Goal: Information Seeking & Learning: Learn about a topic

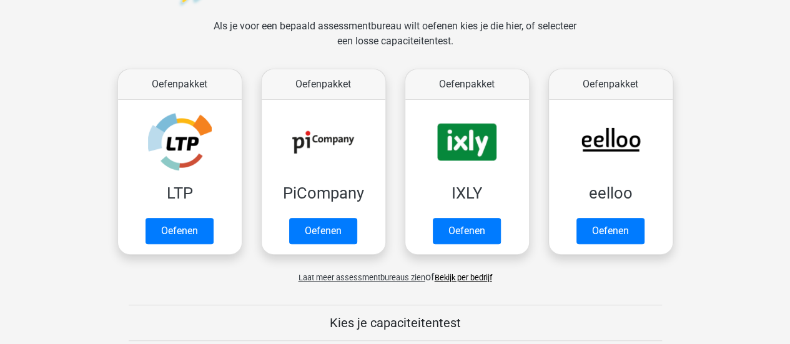
scroll to position [147, 0]
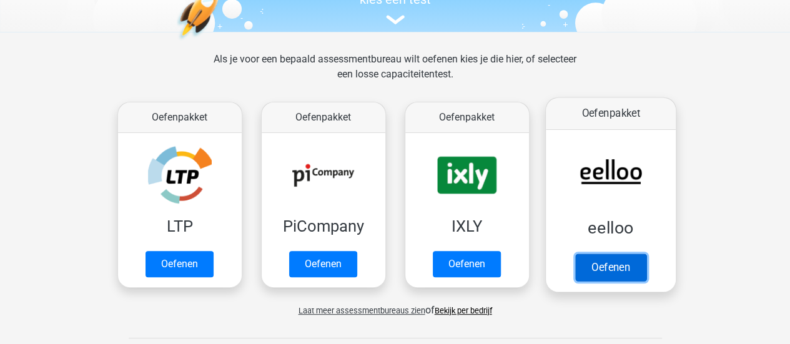
click at [603, 281] on link "Oefenen" at bounding box center [610, 267] width 71 height 27
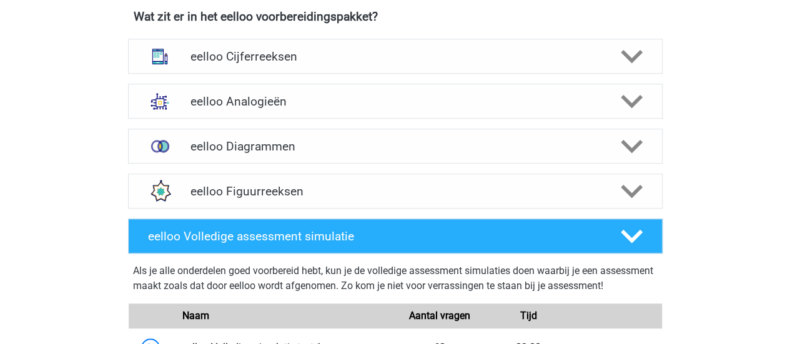
scroll to position [480, 0]
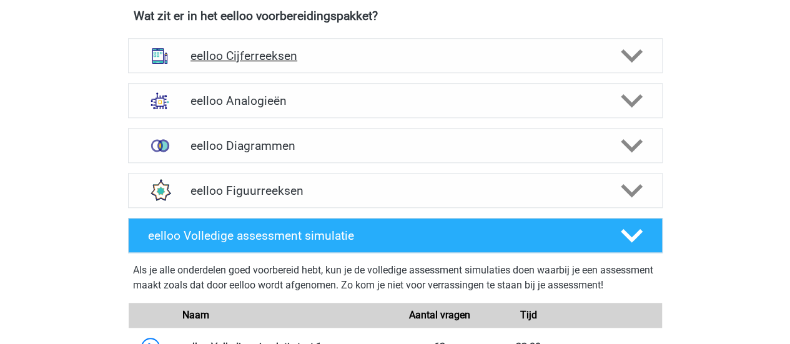
click at [432, 53] on h4 "eelloo Cijferreeksen" at bounding box center [395, 56] width 409 height 14
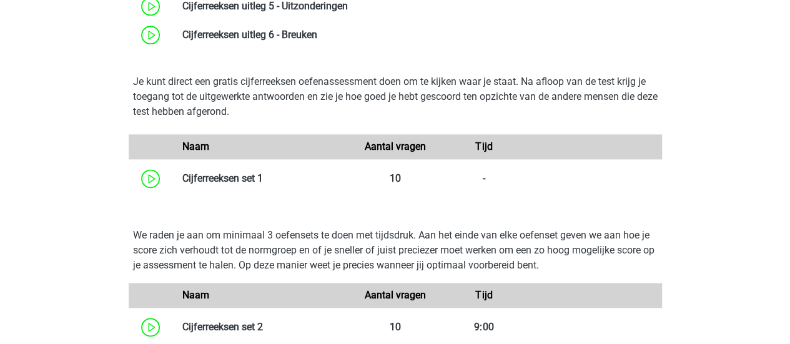
scroll to position [740, 0]
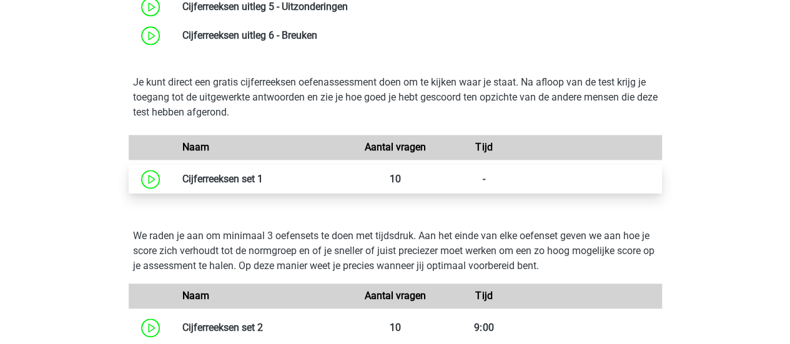
click at [263, 184] on link at bounding box center [263, 179] width 0 height 12
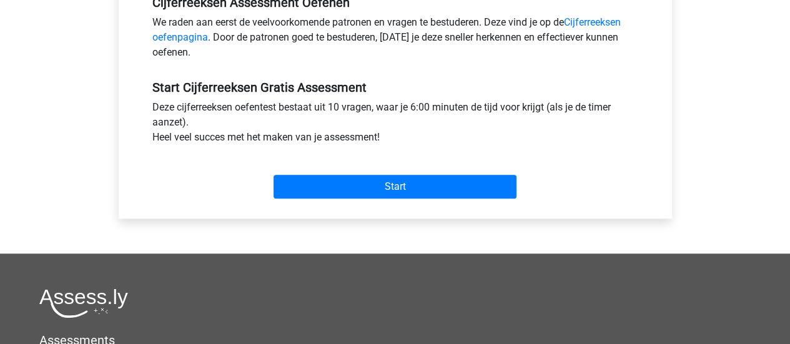
scroll to position [437, 0]
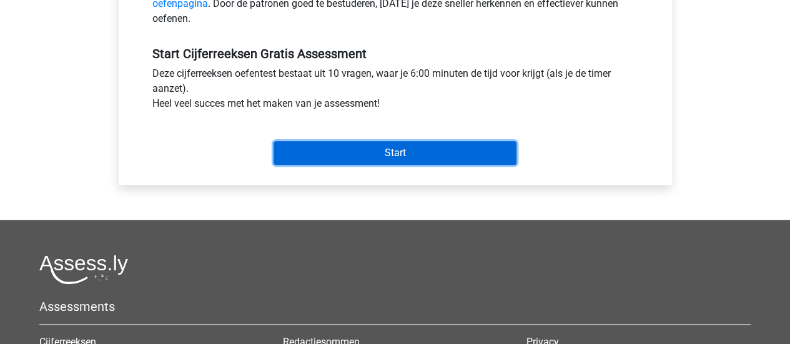
click at [358, 153] on input "Start" at bounding box center [395, 153] width 243 height 24
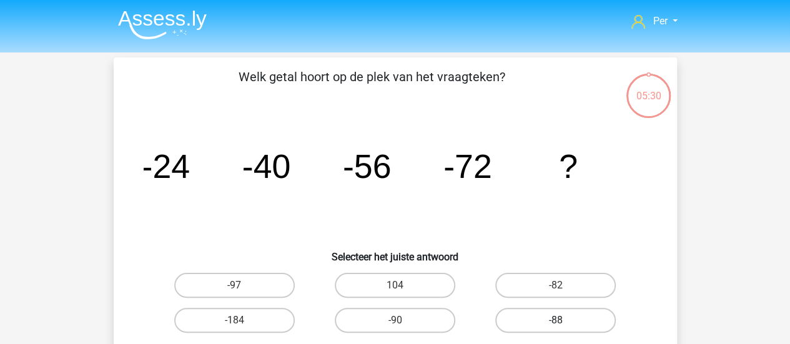
click at [554, 308] on label "-88" at bounding box center [555, 320] width 121 height 25
click at [556, 320] on input "-88" at bounding box center [560, 324] width 8 height 8
radio input "true"
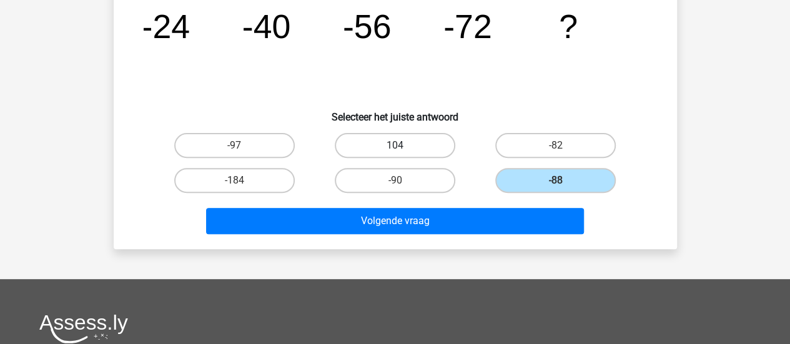
scroll to position [141, 0]
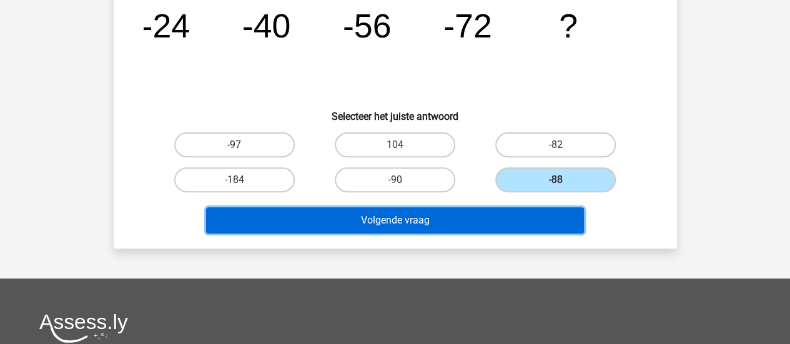
click at [387, 211] on button "Volgende vraag" at bounding box center [395, 220] width 378 height 26
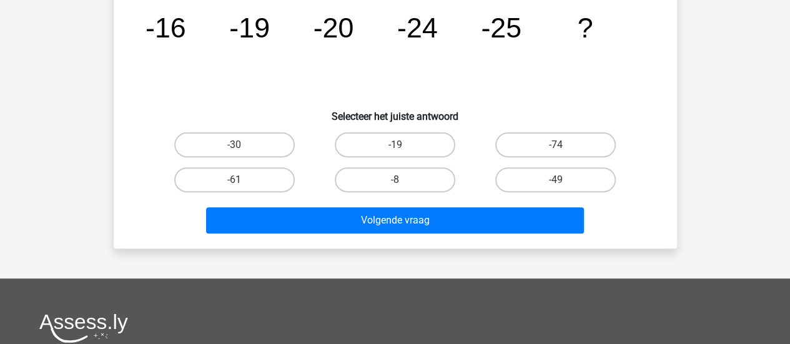
scroll to position [57, 0]
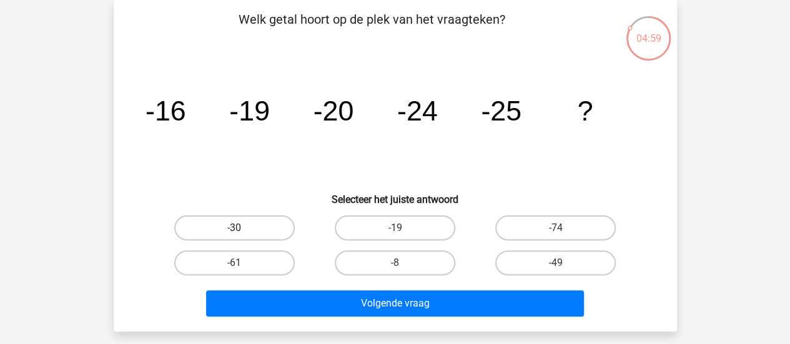
click at [256, 231] on label "-30" at bounding box center [234, 228] width 121 height 25
click at [242, 231] on input "-30" at bounding box center [238, 232] width 8 height 8
radio input "true"
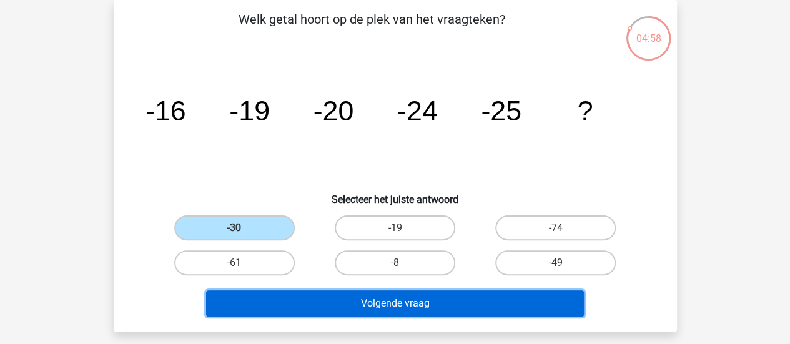
click at [362, 304] on button "Volgende vraag" at bounding box center [395, 303] width 378 height 26
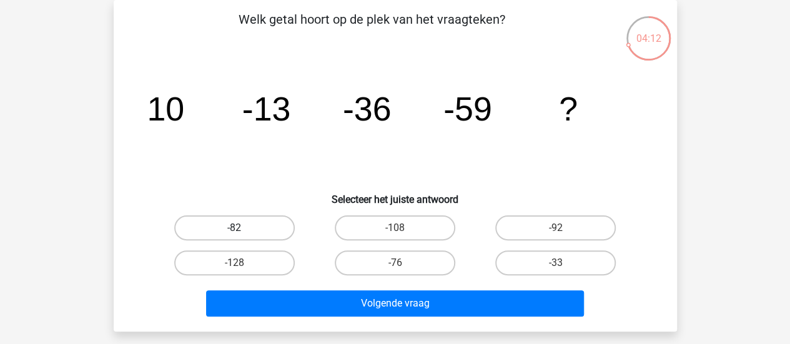
click at [265, 233] on label "-82" at bounding box center [234, 228] width 121 height 25
click at [242, 233] on input "-82" at bounding box center [238, 232] width 8 height 8
radio input "true"
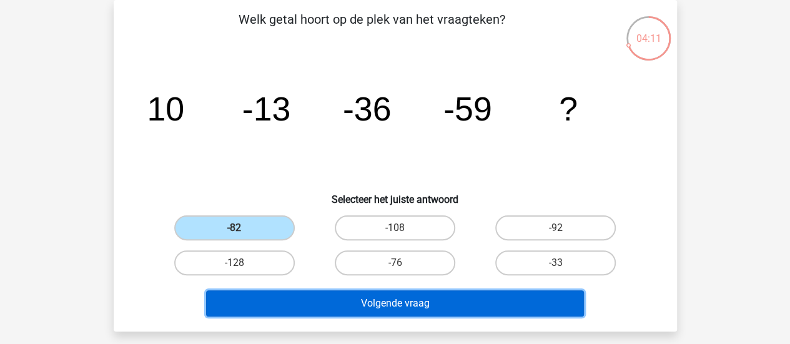
click at [365, 302] on button "Volgende vraag" at bounding box center [395, 303] width 378 height 26
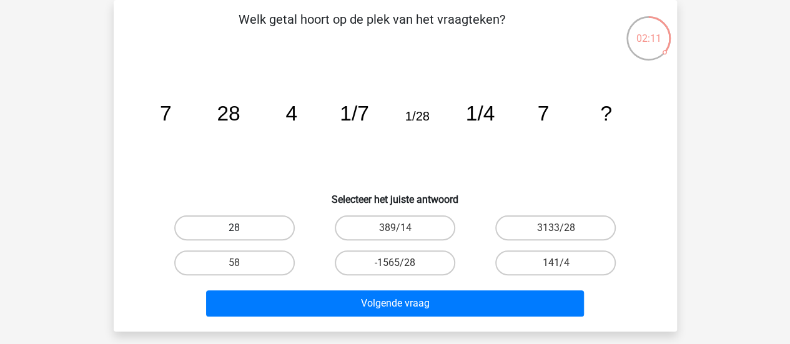
click at [250, 225] on label "28" at bounding box center [234, 228] width 121 height 25
click at [242, 228] on input "28" at bounding box center [238, 232] width 8 height 8
radio input "true"
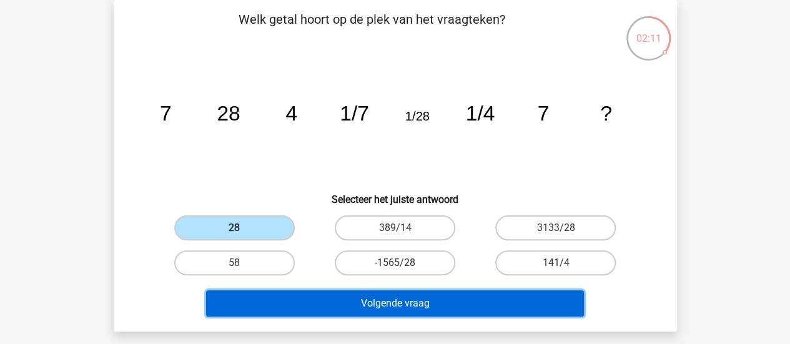
click at [357, 305] on button "Volgende vraag" at bounding box center [395, 303] width 378 height 26
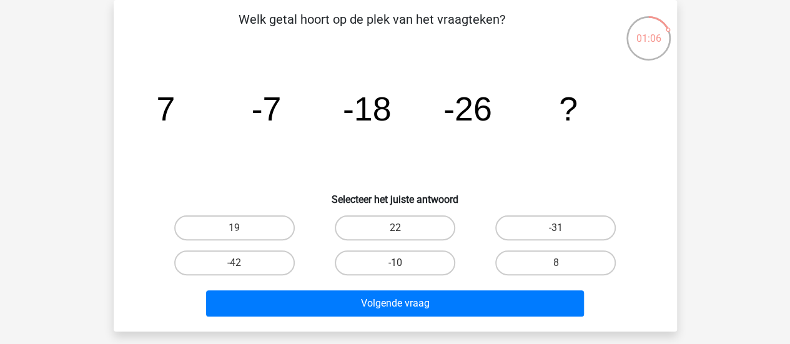
click at [397, 231] on input "22" at bounding box center [399, 232] width 8 height 8
radio input "true"
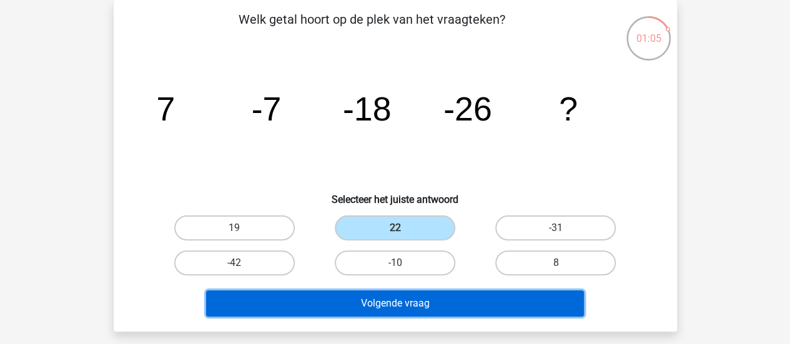
click at [382, 309] on button "Volgende vraag" at bounding box center [395, 303] width 378 height 26
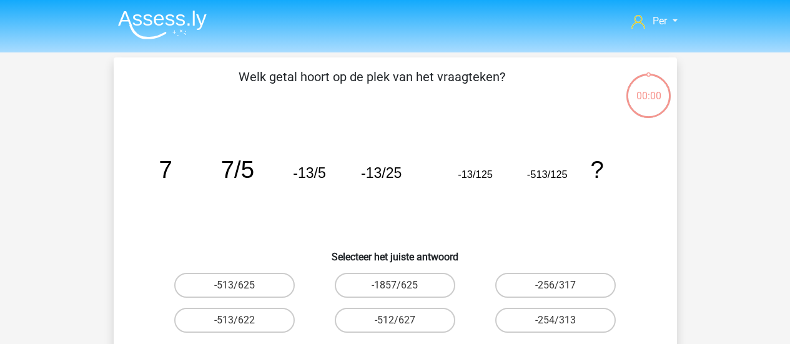
scroll to position [57, 0]
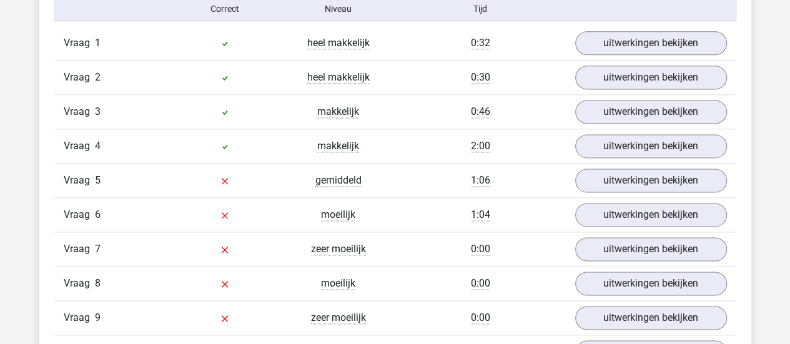
scroll to position [791, 0]
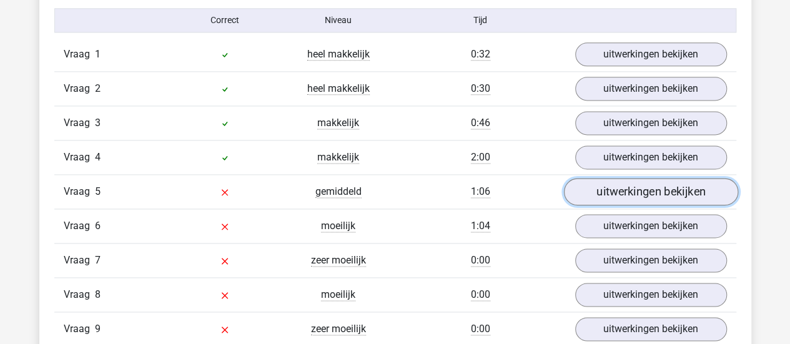
click at [620, 191] on link "uitwerkingen bekijken" at bounding box center [650, 191] width 174 height 27
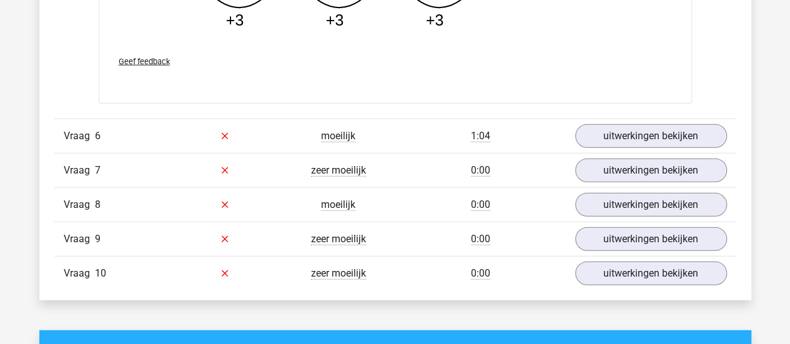
scroll to position [1541, 0]
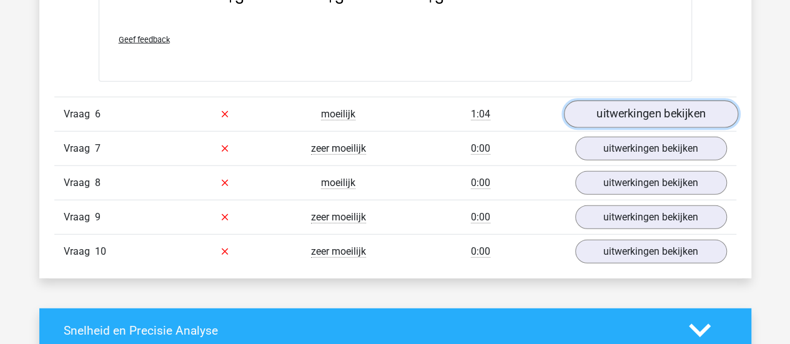
click at [655, 108] on link "uitwerkingen bekijken" at bounding box center [650, 114] width 174 height 27
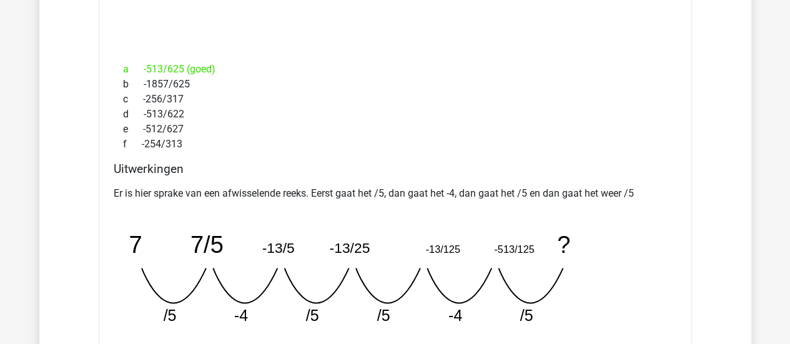
scroll to position [1804, 0]
drag, startPoint x: 460, startPoint y: 244, endPoint x: 419, endPoint y: 246, distance: 41.2
click at [419, 246] on icon "image/svg+xml 7 7/5 -13/5 -13/25 -13/125 -513/125 ? /5 -4 /5 /5 -4" at bounding box center [364, 274] width 500 height 125
click at [557, 137] on div "f -254/313" at bounding box center [395, 144] width 563 height 15
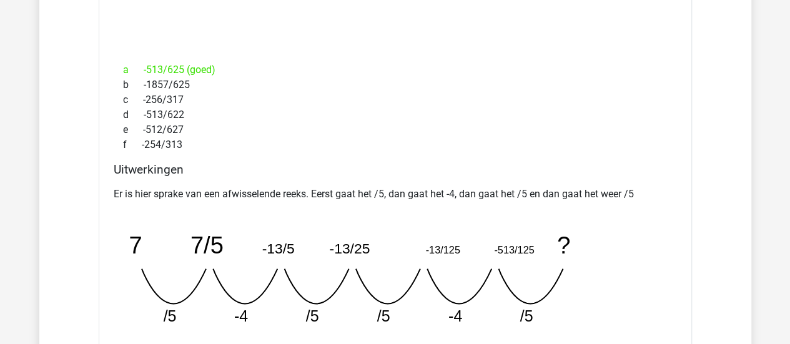
click at [646, 137] on div "f -254/313" at bounding box center [395, 144] width 563 height 15
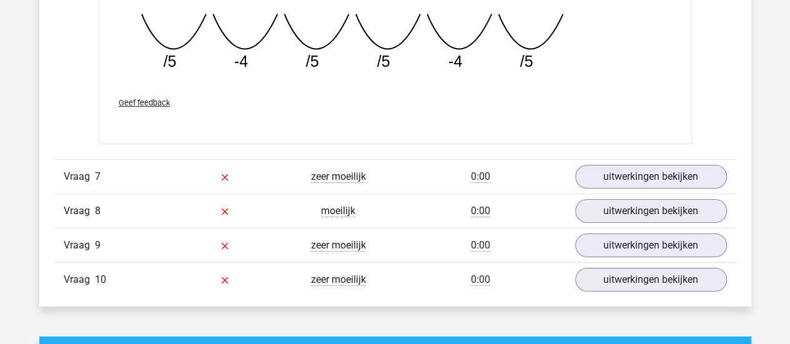
scroll to position [2073, 0]
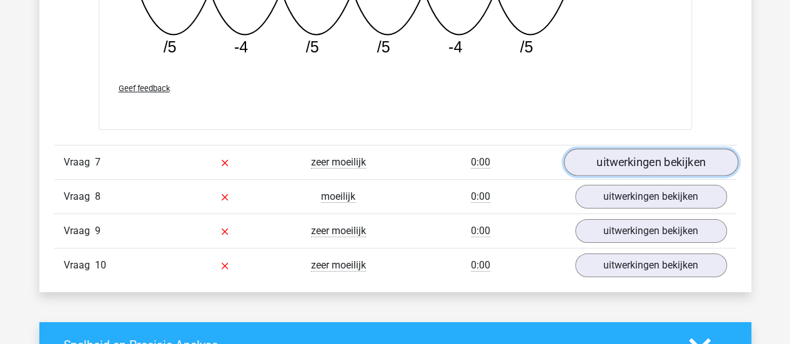
click at [597, 161] on link "uitwerkingen bekijken" at bounding box center [650, 162] width 174 height 27
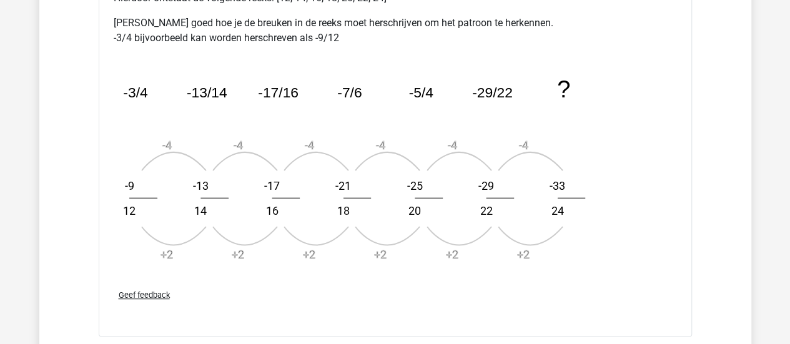
scroll to position [2653, 0]
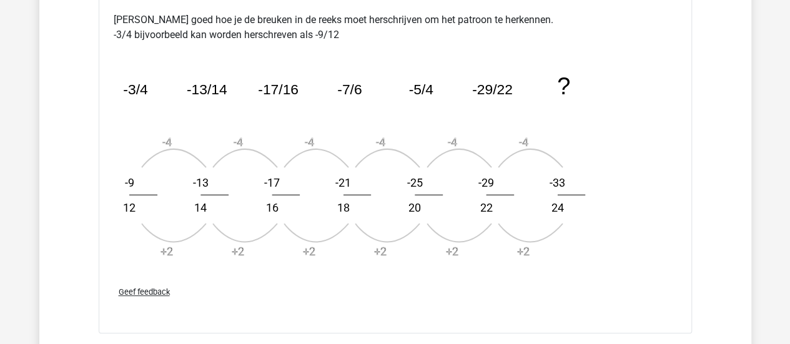
click at [307, 76] on icon "image/svg+xml -3/4 -13/14 -17/16 -7/6 -5/4 -29/22 ? -4 +2 -9 12 -4 +2 -13 14 -4…" at bounding box center [364, 161] width 500 height 219
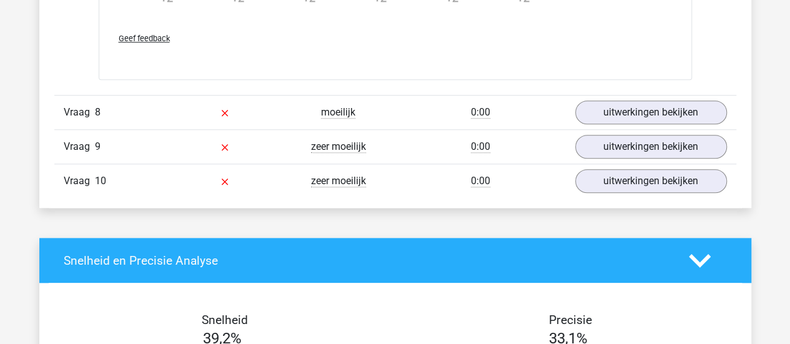
scroll to position [2907, 0]
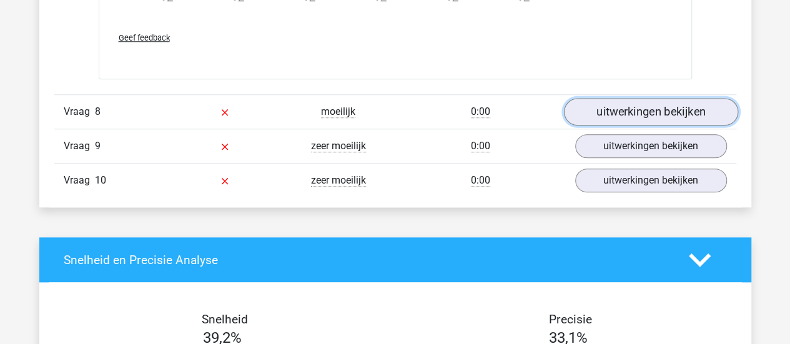
click at [602, 98] on link "uitwerkingen bekijken" at bounding box center [650, 111] width 174 height 27
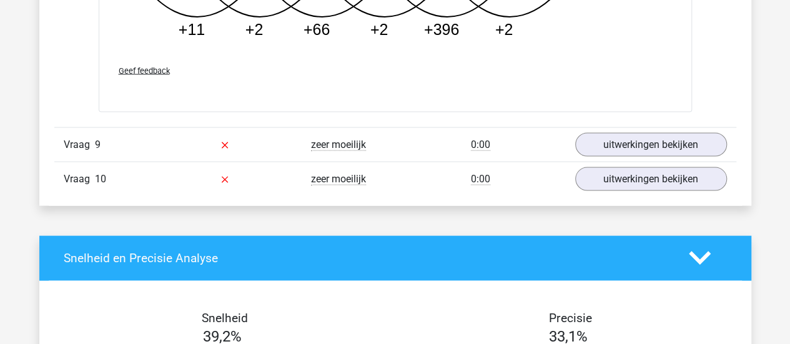
scroll to position [3536, 0]
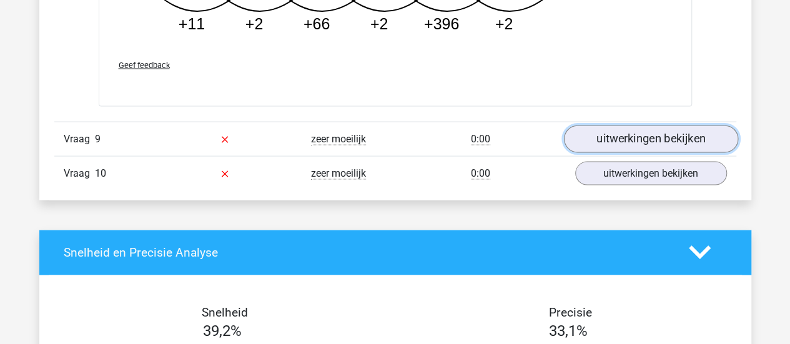
click at [628, 125] on link "uitwerkingen bekijken" at bounding box center [650, 138] width 174 height 27
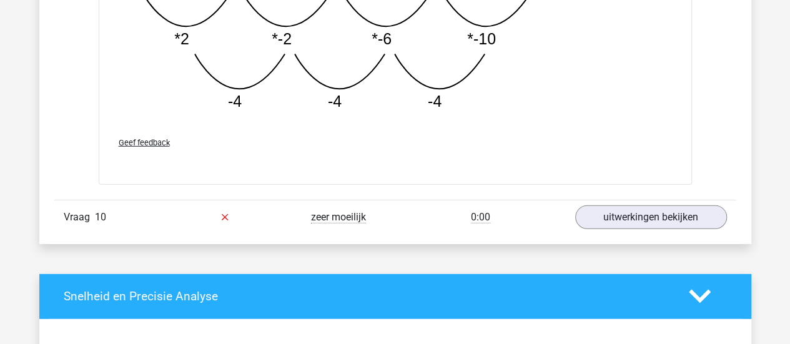
scroll to position [4134, 0]
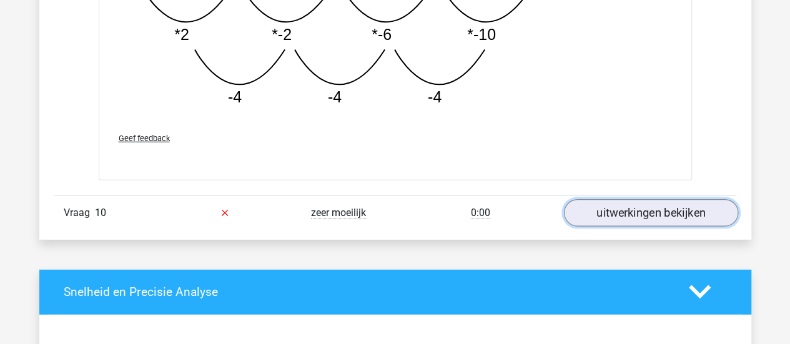
click at [618, 212] on link "uitwerkingen bekijken" at bounding box center [650, 212] width 174 height 27
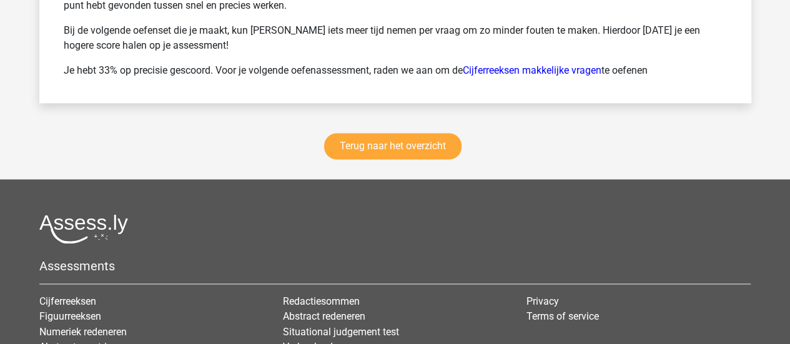
scroll to position [5641, 0]
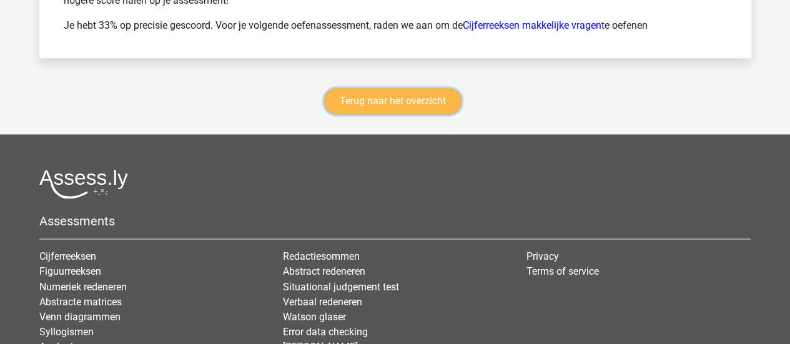
click at [393, 91] on link "Terug naar het overzicht" at bounding box center [392, 101] width 137 height 26
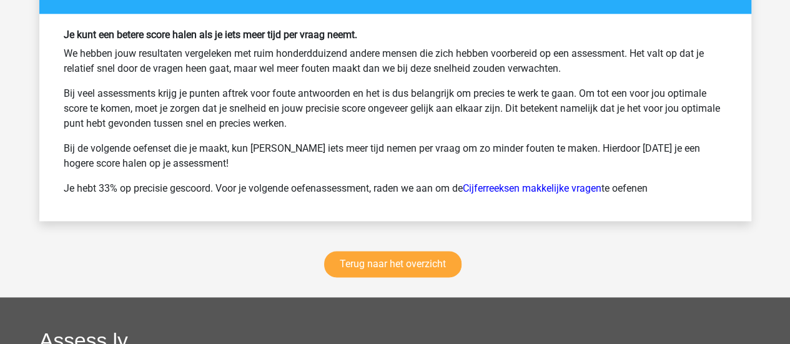
scroll to position [5499, 0]
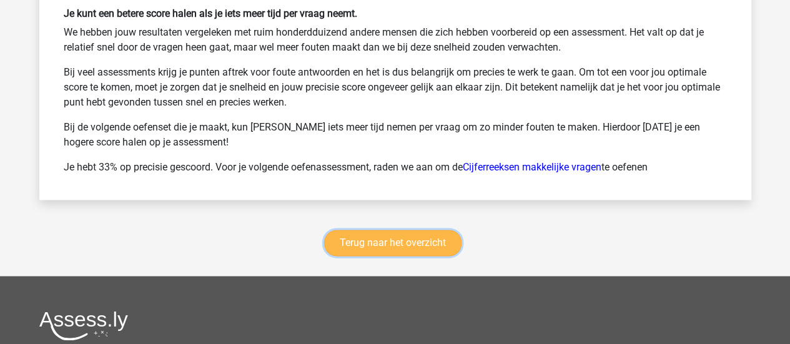
click at [402, 232] on link "Terug naar het overzicht" at bounding box center [392, 243] width 137 height 26
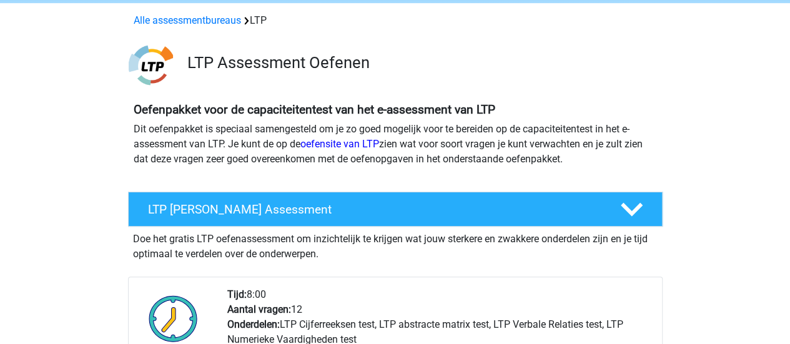
scroll to position [31, 0]
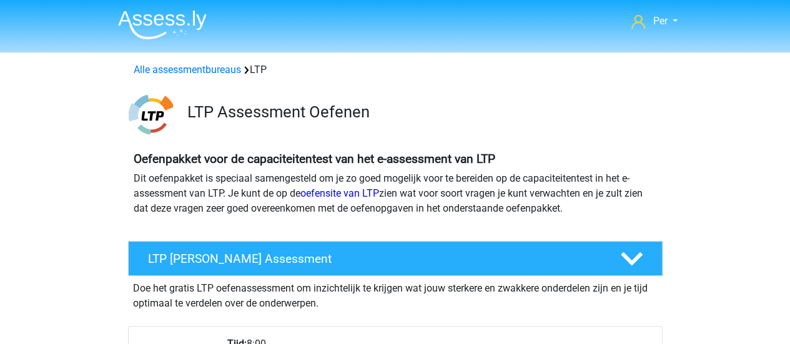
click at [174, 27] on img at bounding box center [162, 24] width 89 height 29
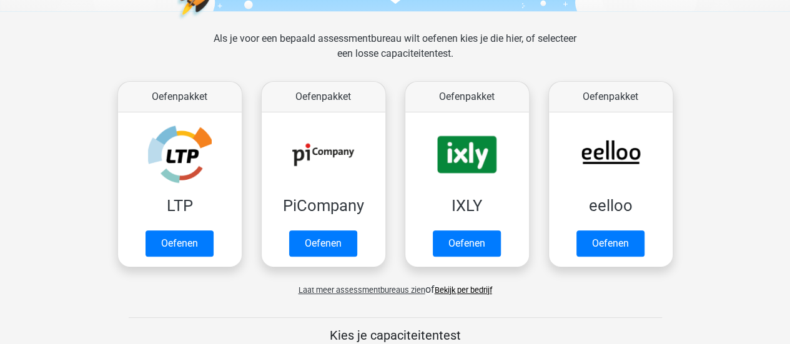
scroll to position [196, 0]
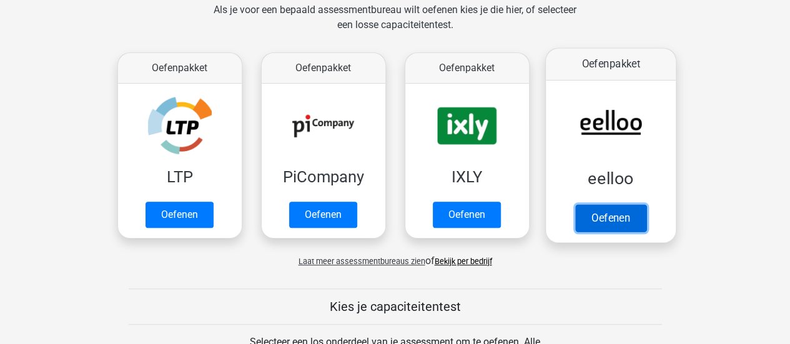
click at [610, 204] on link "Oefenen" at bounding box center [610, 217] width 71 height 27
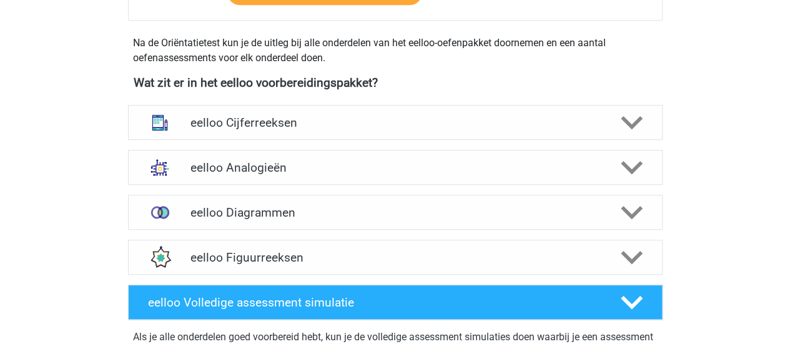
scroll to position [412, 0]
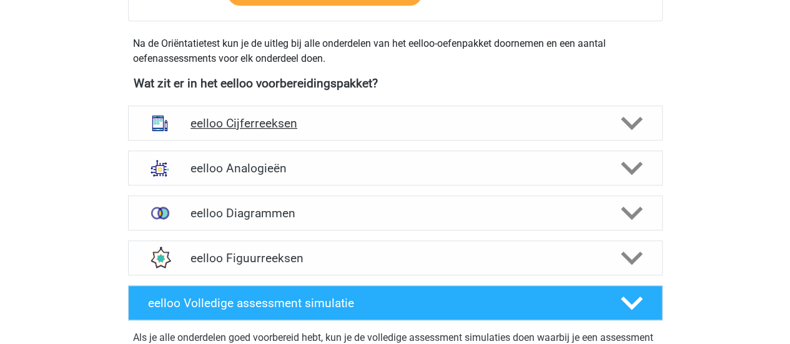
click at [539, 112] on div "eelloo Cijferreeksen" at bounding box center [395, 123] width 535 height 35
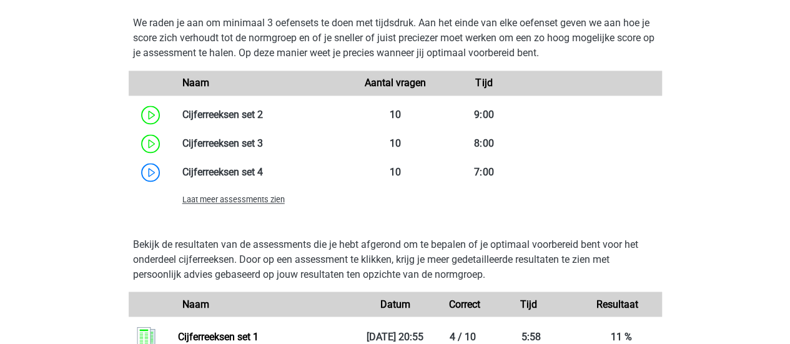
scroll to position [954, 0]
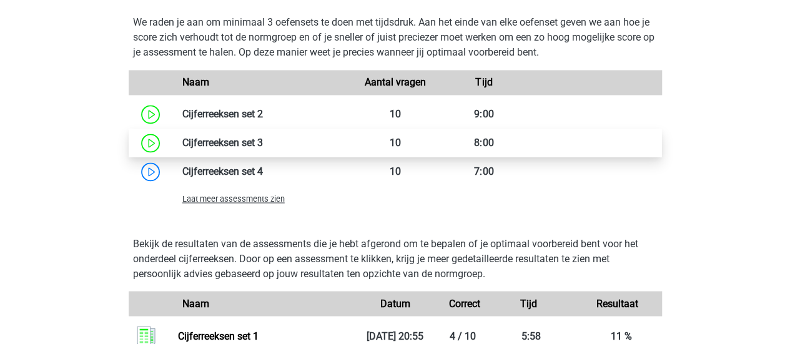
click at [263, 143] on link at bounding box center [263, 143] width 0 height 12
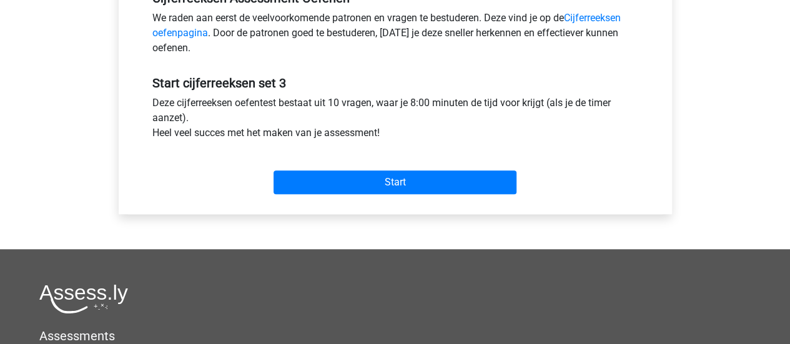
scroll to position [465, 0]
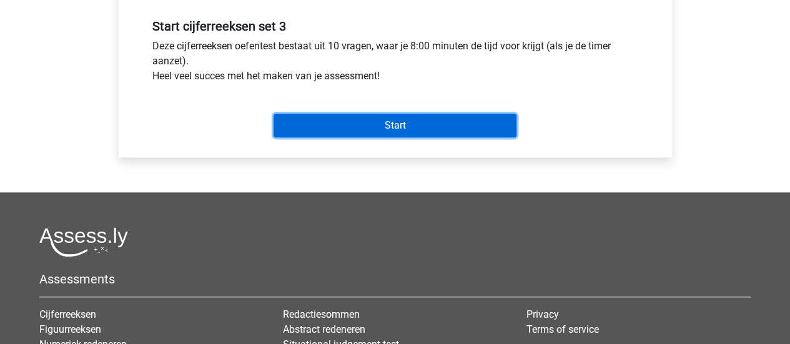
click at [402, 131] on input "Start" at bounding box center [395, 126] width 243 height 24
click at [349, 129] on input "Start" at bounding box center [395, 126] width 243 height 24
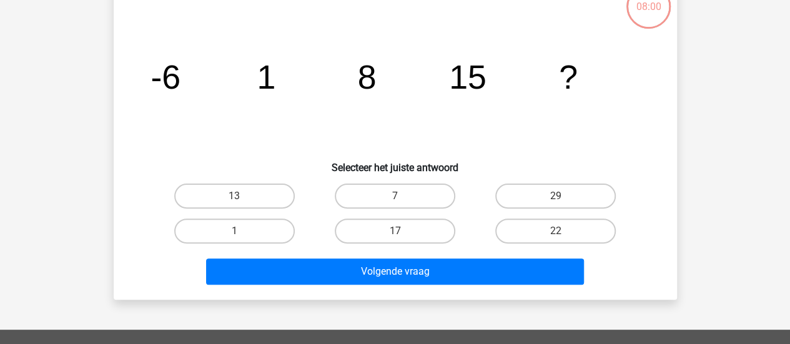
scroll to position [86, 0]
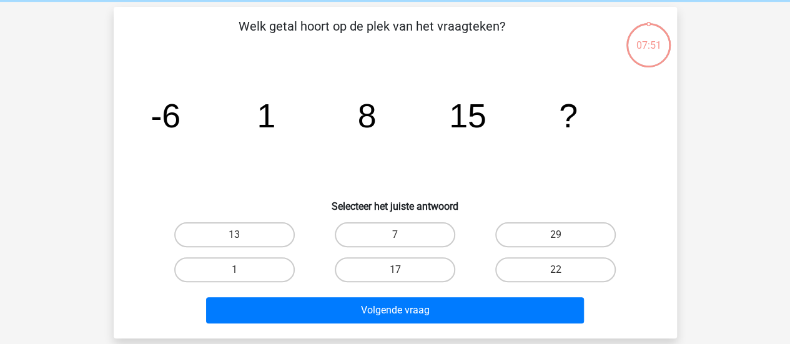
scroll to position [51, 0]
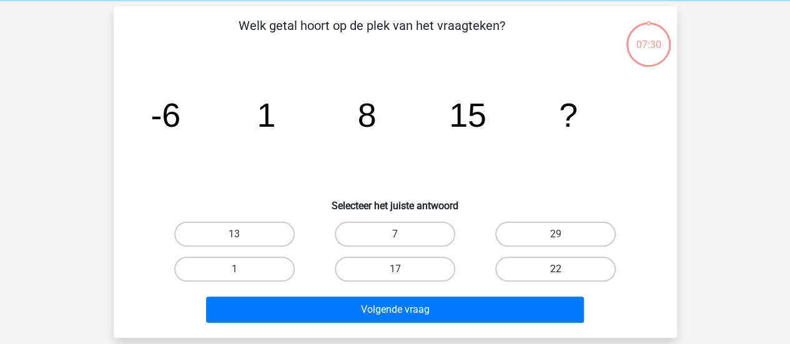
click at [542, 270] on label "22" at bounding box center [555, 269] width 121 height 25
click at [556, 270] on input "22" at bounding box center [560, 273] width 8 height 8
radio input "true"
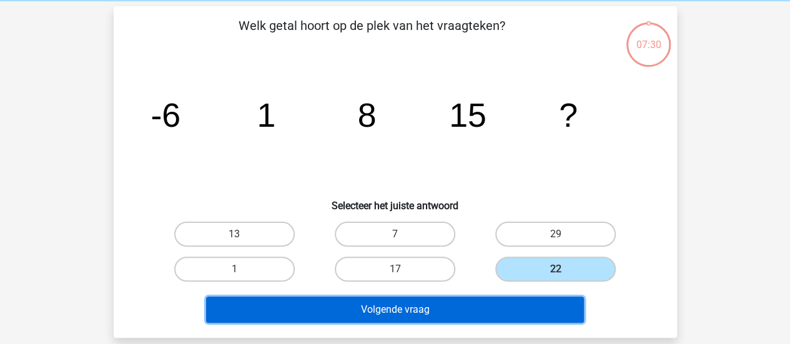
click at [501, 310] on button "Volgende vraag" at bounding box center [395, 310] width 378 height 26
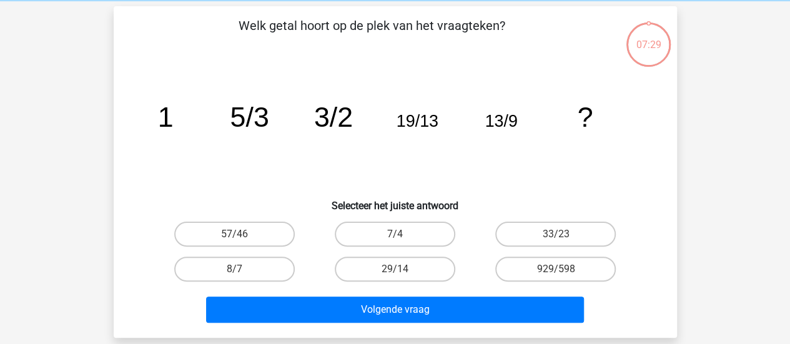
scroll to position [57, 0]
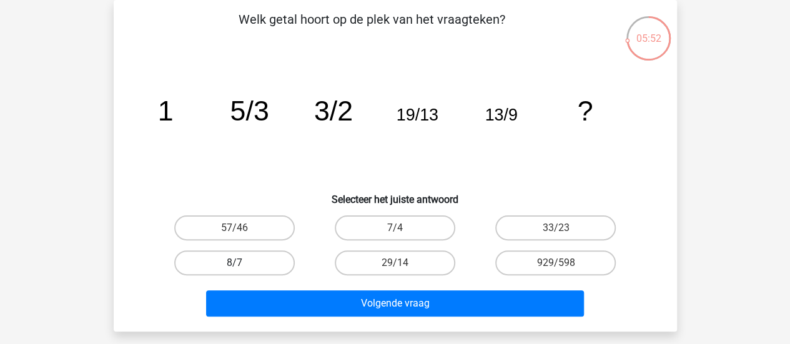
click at [269, 273] on label "8/7" at bounding box center [234, 263] width 121 height 25
click at [242, 271] on input "8/7" at bounding box center [238, 267] width 8 height 8
radio input "true"
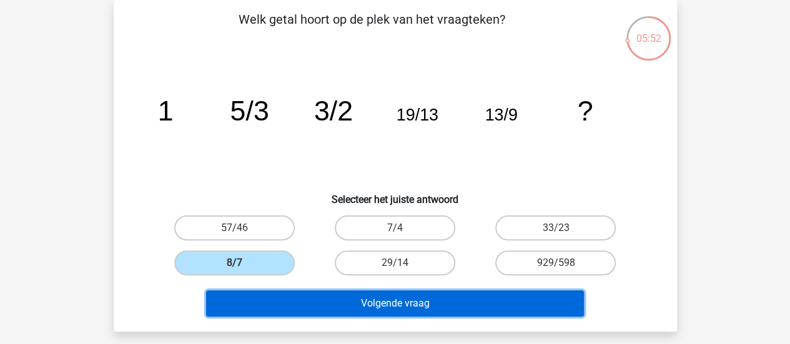
click at [326, 304] on button "Volgende vraag" at bounding box center [395, 303] width 378 height 26
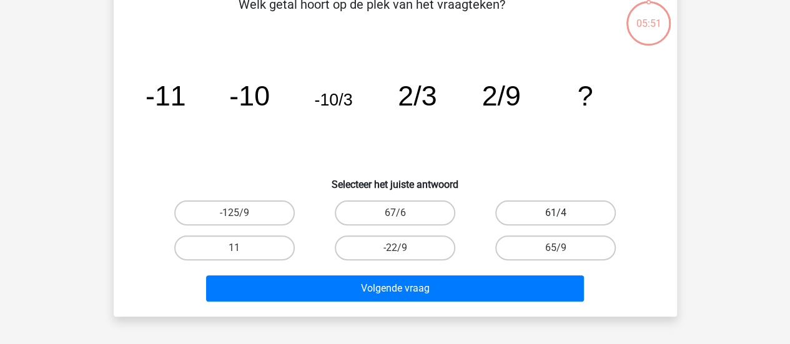
scroll to position [75, 0]
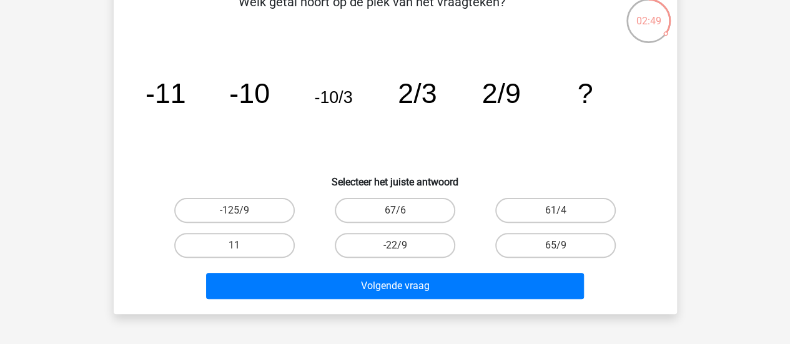
click at [561, 247] on input "65/9" at bounding box center [560, 250] width 8 height 8
radio input "true"
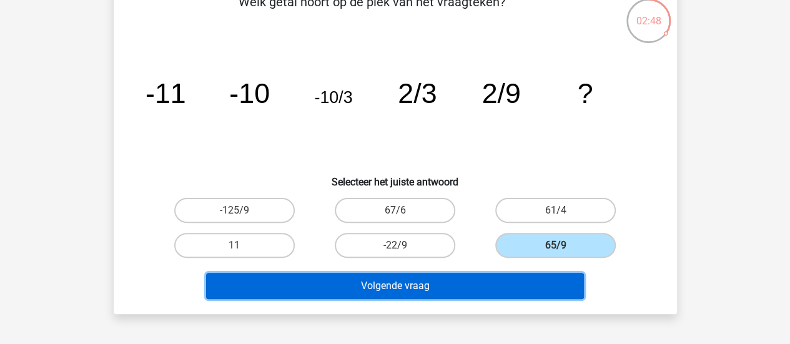
click at [476, 287] on button "Volgende vraag" at bounding box center [395, 286] width 378 height 26
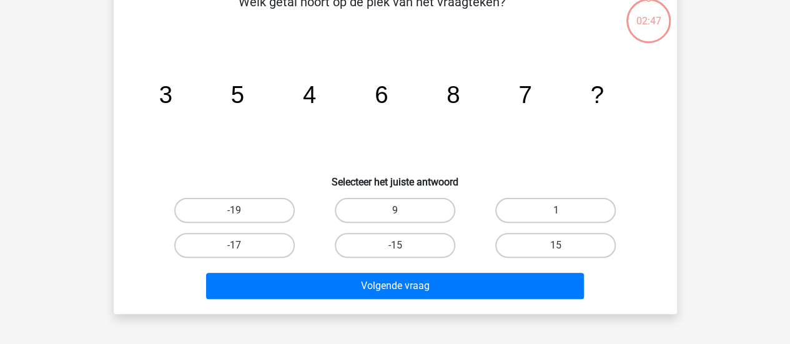
scroll to position [57, 0]
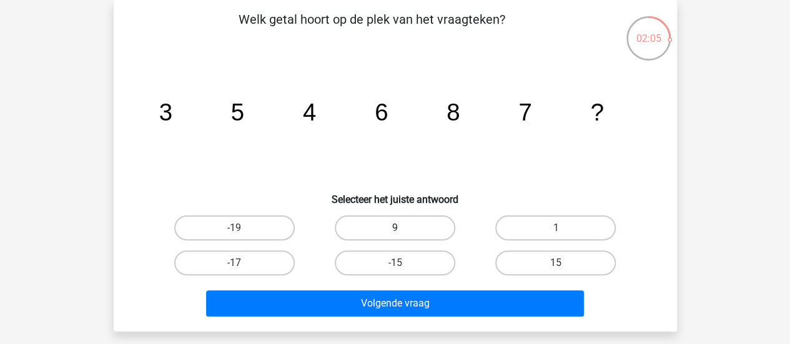
click at [397, 219] on label "9" at bounding box center [395, 228] width 121 height 25
click at [397, 228] on input "9" at bounding box center [399, 232] width 8 height 8
radio input "true"
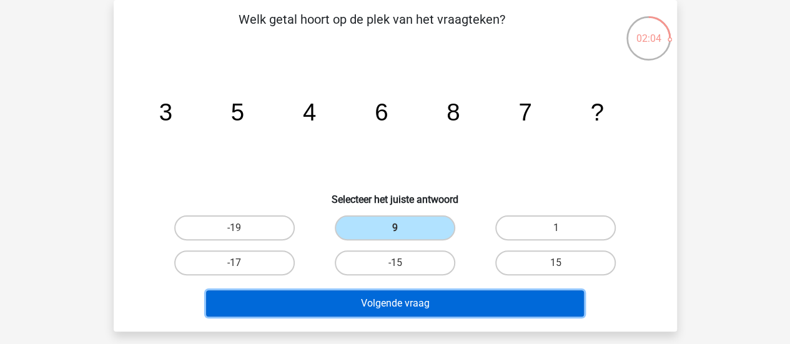
click at [392, 302] on button "Volgende vraag" at bounding box center [395, 303] width 378 height 26
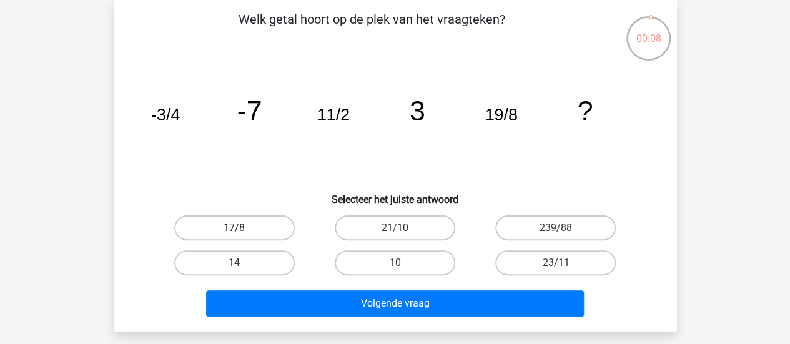
click at [275, 223] on label "17/8" at bounding box center [234, 228] width 121 height 25
click at [242, 228] on input "17/8" at bounding box center [238, 232] width 8 height 8
radio input "true"
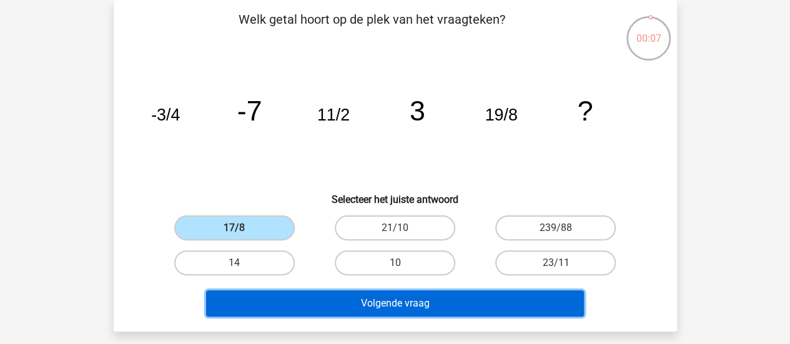
click at [358, 305] on button "Volgende vraag" at bounding box center [395, 303] width 378 height 26
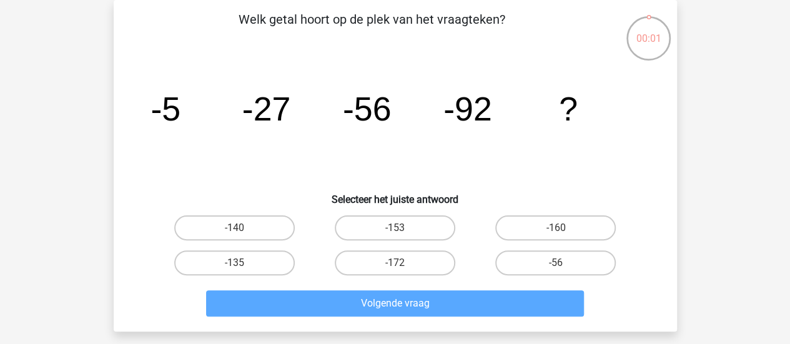
click at [242, 266] on input "-135" at bounding box center [238, 267] width 8 height 8
radio input "true"
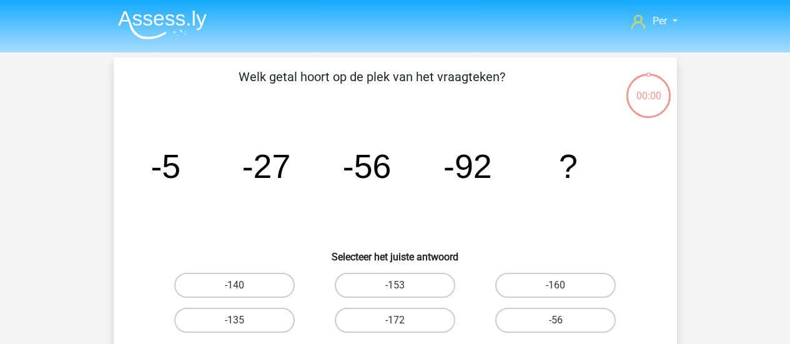
scroll to position [57, 0]
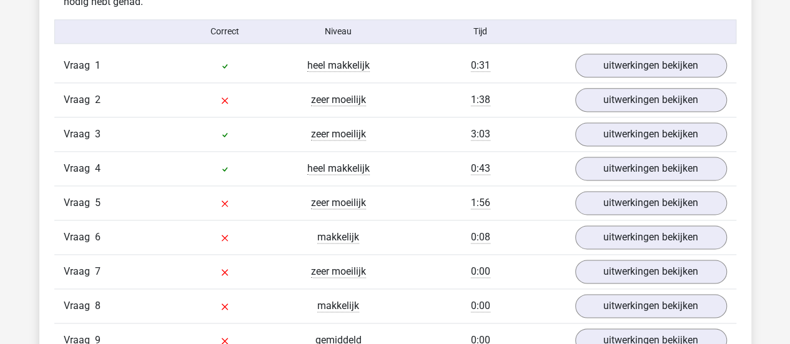
scroll to position [778, 0]
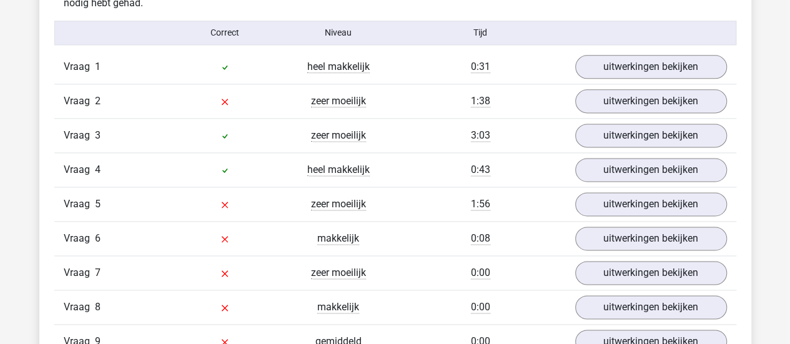
click at [633, 113] on div "Vraag 2 zeer moeilijk 1:38 uitwerkingen bekijken" at bounding box center [395, 101] width 682 height 34
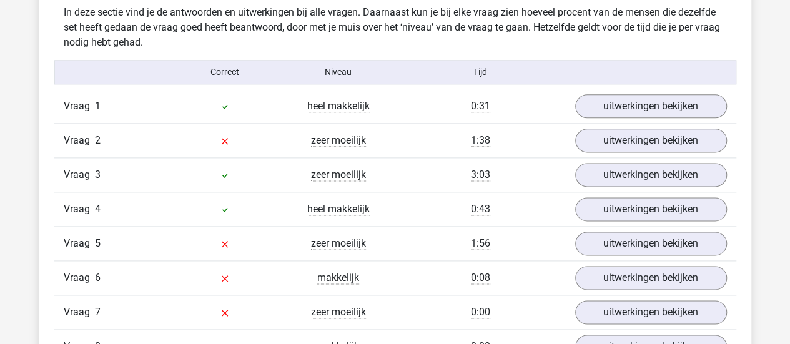
scroll to position [744, 0]
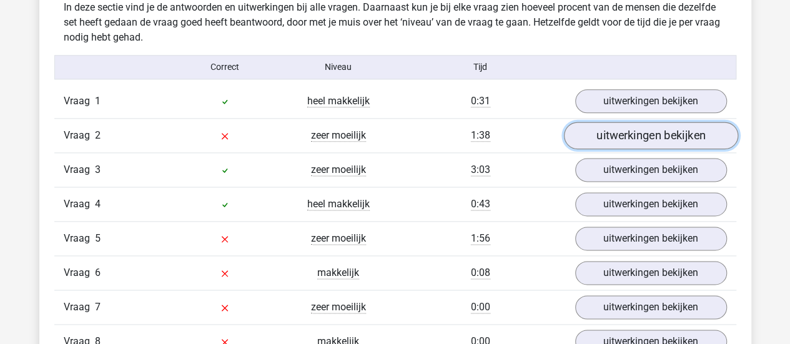
click at [633, 134] on link "uitwerkingen bekijken" at bounding box center [650, 135] width 174 height 27
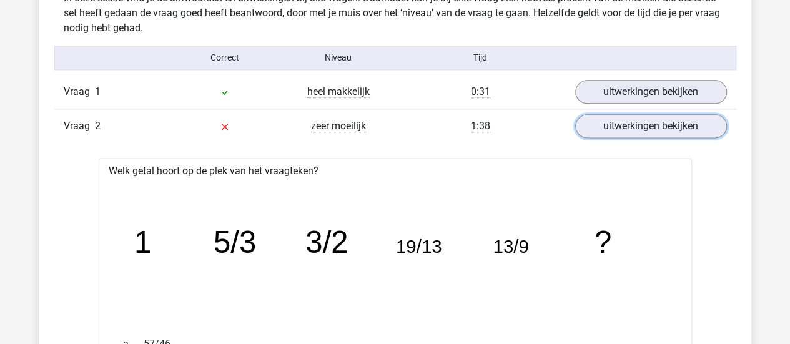
scroll to position [749, 0]
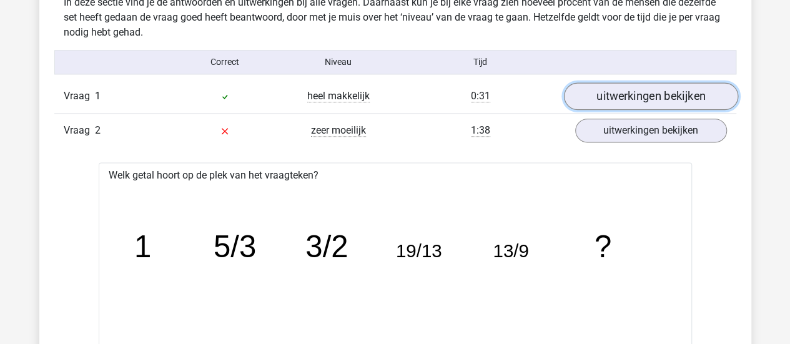
click at [612, 99] on link "uitwerkingen bekijken" at bounding box center [650, 95] width 174 height 27
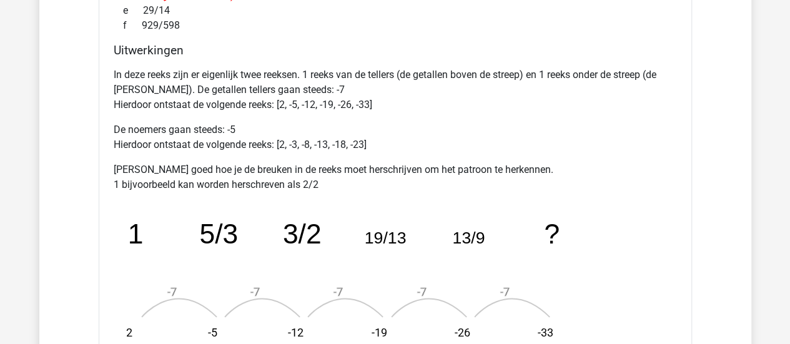
scroll to position [1694, 0]
drag, startPoint x: 190, startPoint y: 90, endPoint x: 206, endPoint y: 90, distance: 16.2
click at [206, 90] on p "In deze reeks zijn er eigenlijk twee reeksen. 1 reeks van de tellers (de getall…" at bounding box center [395, 89] width 563 height 45
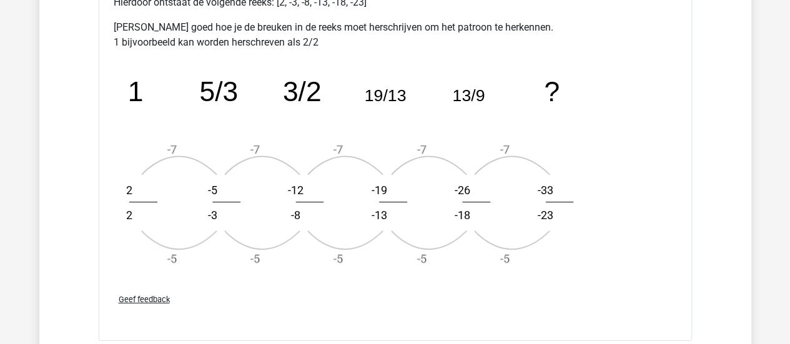
scroll to position [1834, 0]
click at [624, 174] on div "In deze reeks zijn er eigenlijk twee reeksen. 1 reeks van de tellers (de getall…" at bounding box center [395, 103] width 563 height 364
drag, startPoint x: 635, startPoint y: 2, endPoint x: 690, endPoint y: 162, distance: 168.5
